Goal: Task Accomplishment & Management: Manage account settings

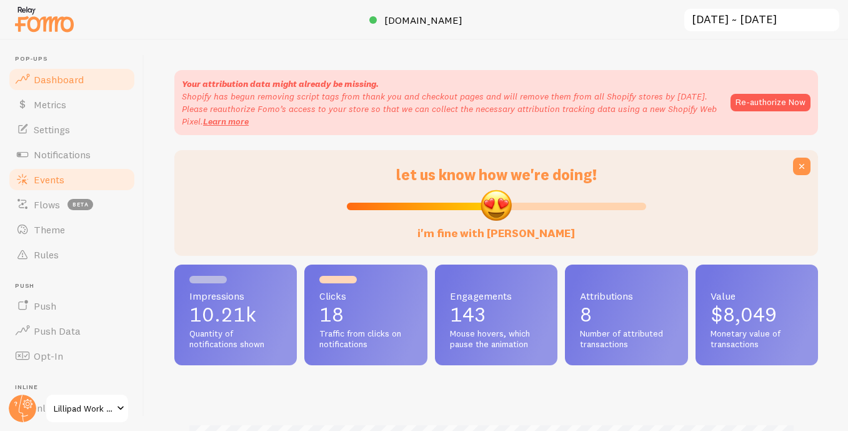
click at [48, 179] on span "Events" at bounding box center [49, 179] width 31 height 13
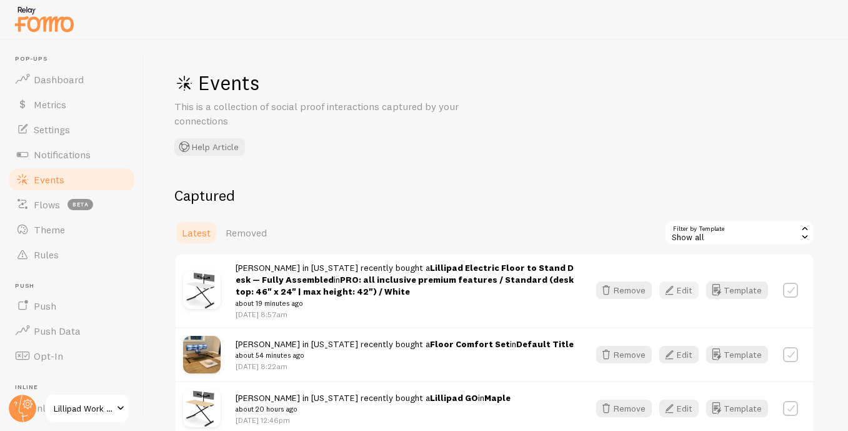
click at [685, 288] on button "Edit" at bounding box center [679, 290] width 39 height 18
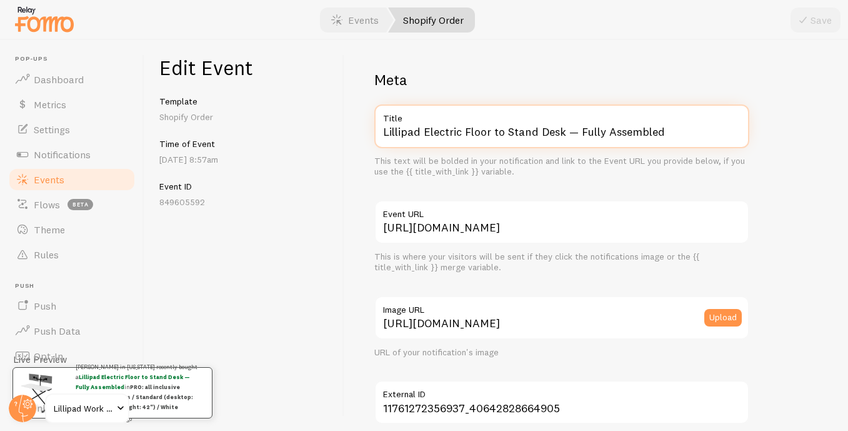
drag, startPoint x: 425, startPoint y: 129, endPoint x: 526, endPoint y: 171, distance: 109.0
click at [526, 171] on div "Lillipad Electric Floor to Stand Desk — Fully Assembled Title This text will be…" at bounding box center [561, 140] width 375 height 73
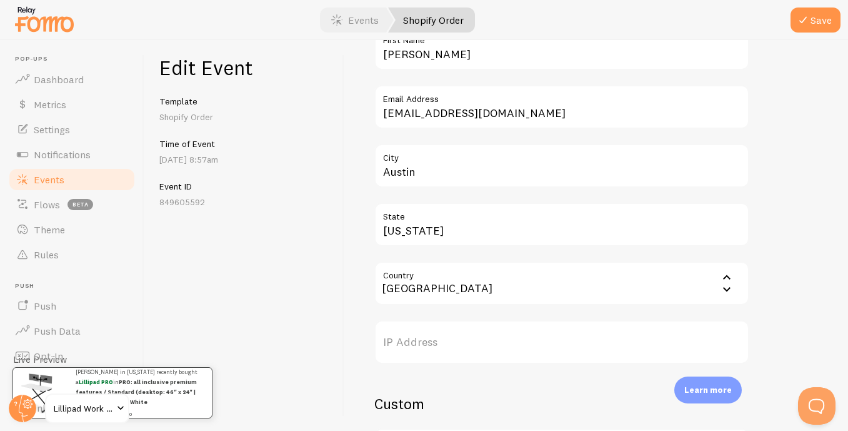
scroll to position [784, 0]
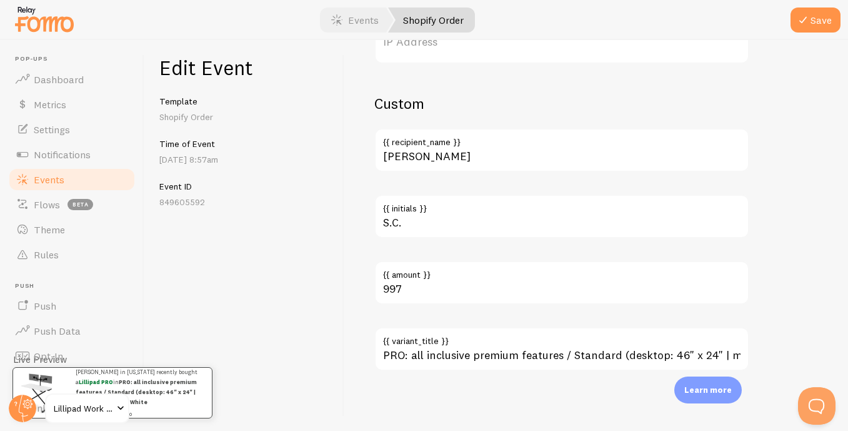
type input "Lillipad PRO"
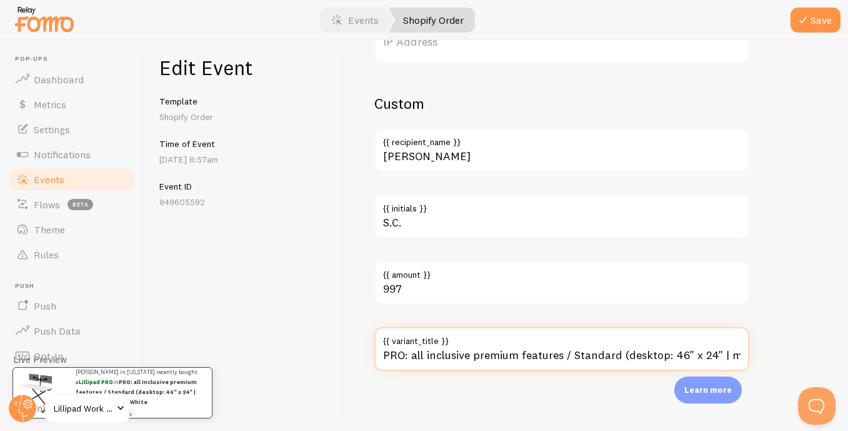
click at [492, 356] on input "PRO: all inclusive premium features / Standard (desktop: 46" x 24" | max height…" at bounding box center [561, 349] width 375 height 44
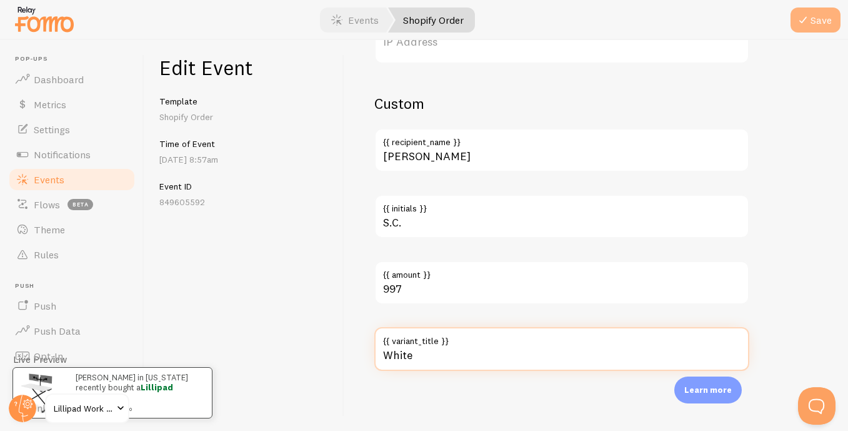
type input "White"
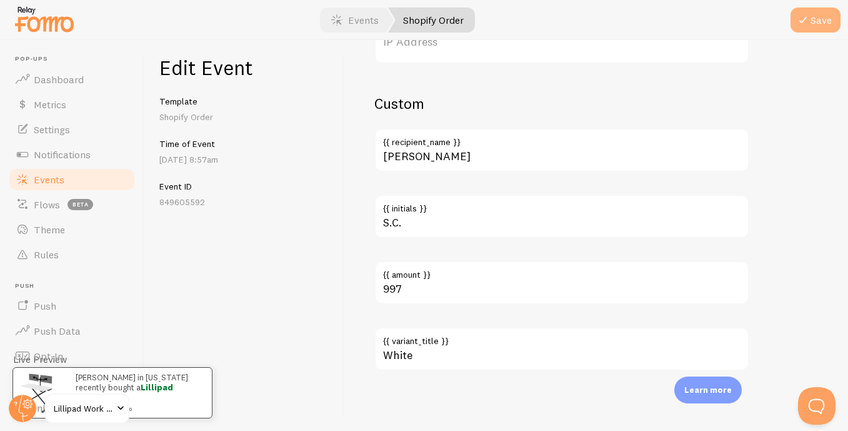
click at [816, 29] on button "Save" at bounding box center [816, 20] width 50 height 25
click at [96, 177] on link "Events" at bounding box center [72, 179] width 129 height 25
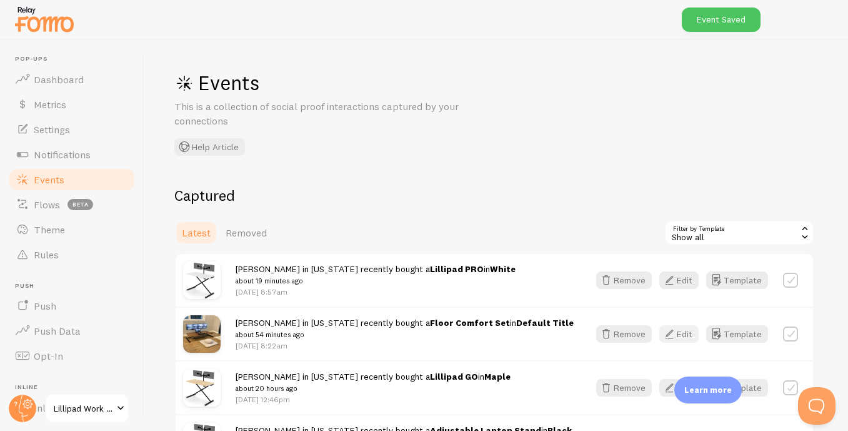
click at [673, 332] on button "Edit" at bounding box center [679, 334] width 39 height 18
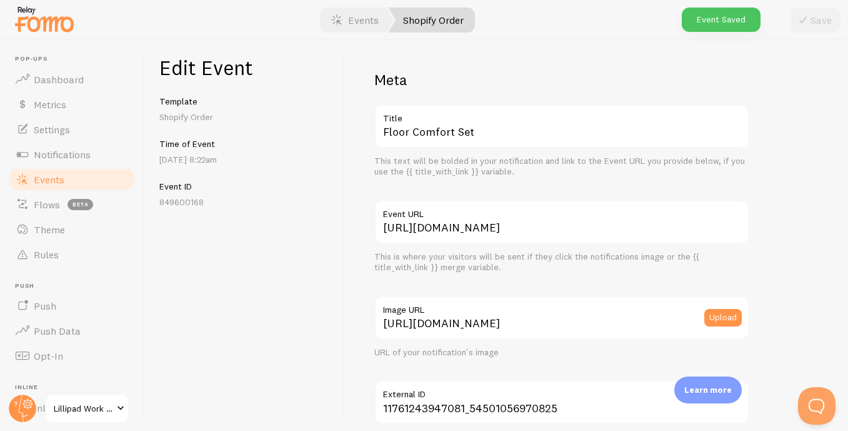
scroll to position [850, 0]
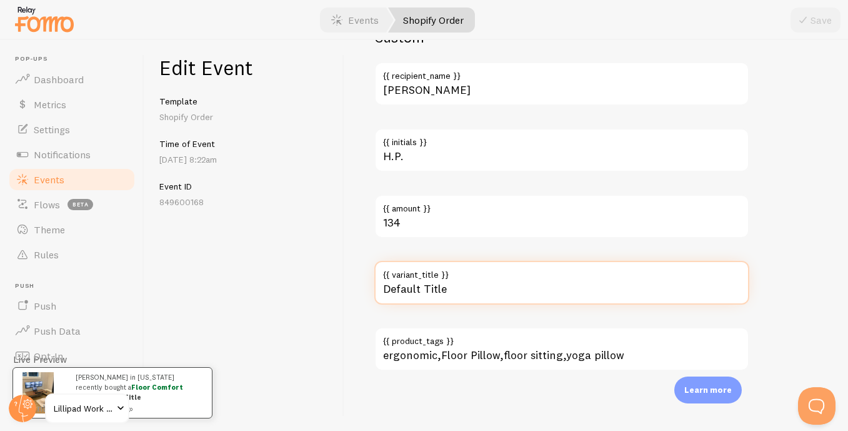
click at [408, 282] on input "Default Title" at bounding box center [561, 283] width 375 height 44
type input "Gray"
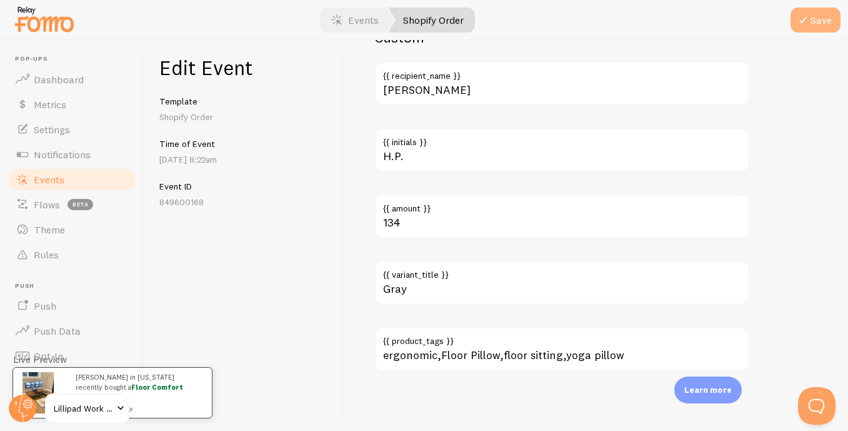
click at [806, 9] on button "Save" at bounding box center [816, 20] width 50 height 25
